Goal: Check status: Check status

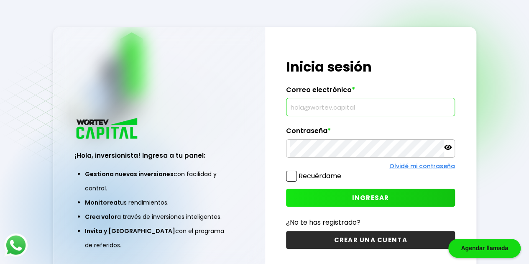
click at [359, 111] on input "text" at bounding box center [371, 107] width 162 height 18
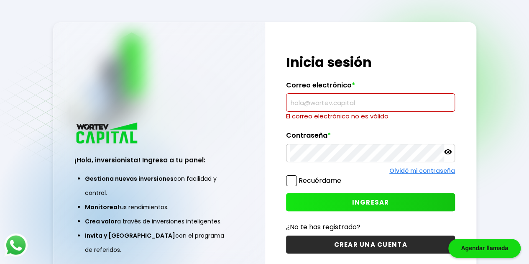
type input "[EMAIL_ADDRESS][DOMAIN_NAME]"
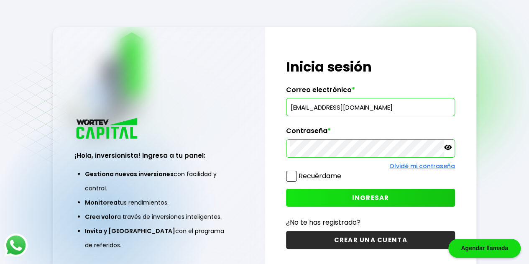
click at [291, 179] on span at bounding box center [291, 176] width 11 height 11
click at [343, 172] on input "Recuérdame" at bounding box center [343, 172] width 0 height 0
click at [324, 193] on button "INGRESAR" at bounding box center [370, 198] width 169 height 18
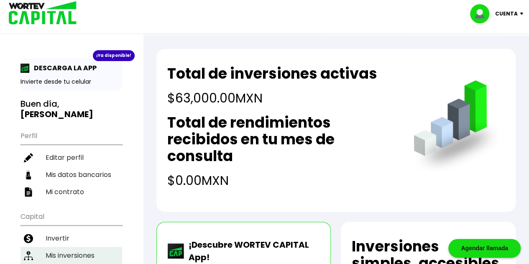
click at [56, 242] on li "Mis inversiones" at bounding box center [72, 255] width 102 height 17
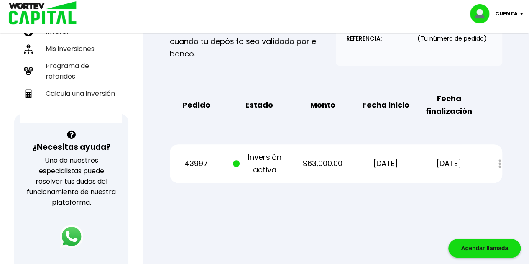
scroll to position [219, 0]
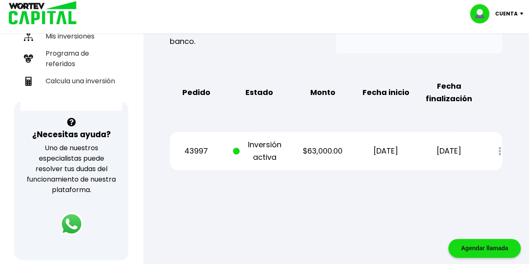
click at [327, 151] on p "$63,000.00" at bounding box center [322, 151] width 53 height 13
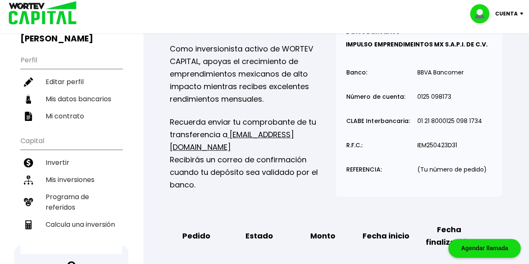
scroll to position [75, 0]
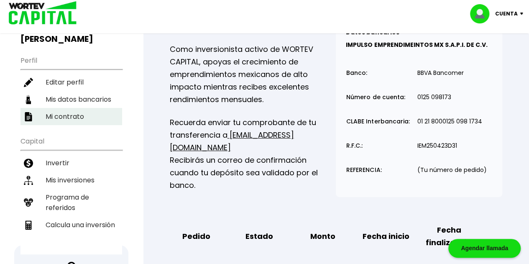
click at [67, 111] on li "Mi contrato" at bounding box center [72, 116] width 102 height 17
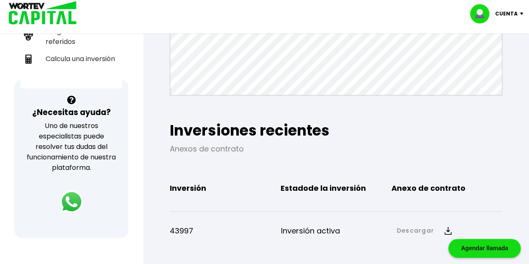
scroll to position [325, 0]
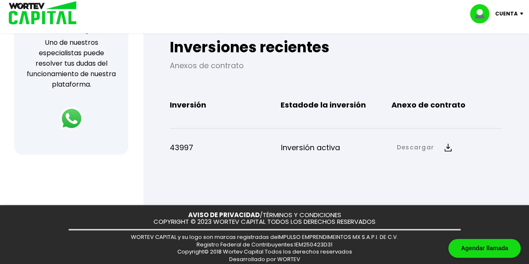
click at [445, 149] on img at bounding box center [448, 148] width 7 height 8
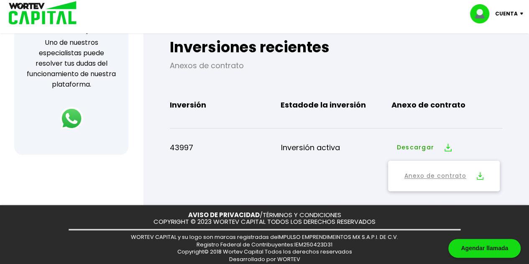
click at [479, 178] on img at bounding box center [480, 176] width 7 height 8
